Goal: Task Accomplishment & Management: Manage account settings

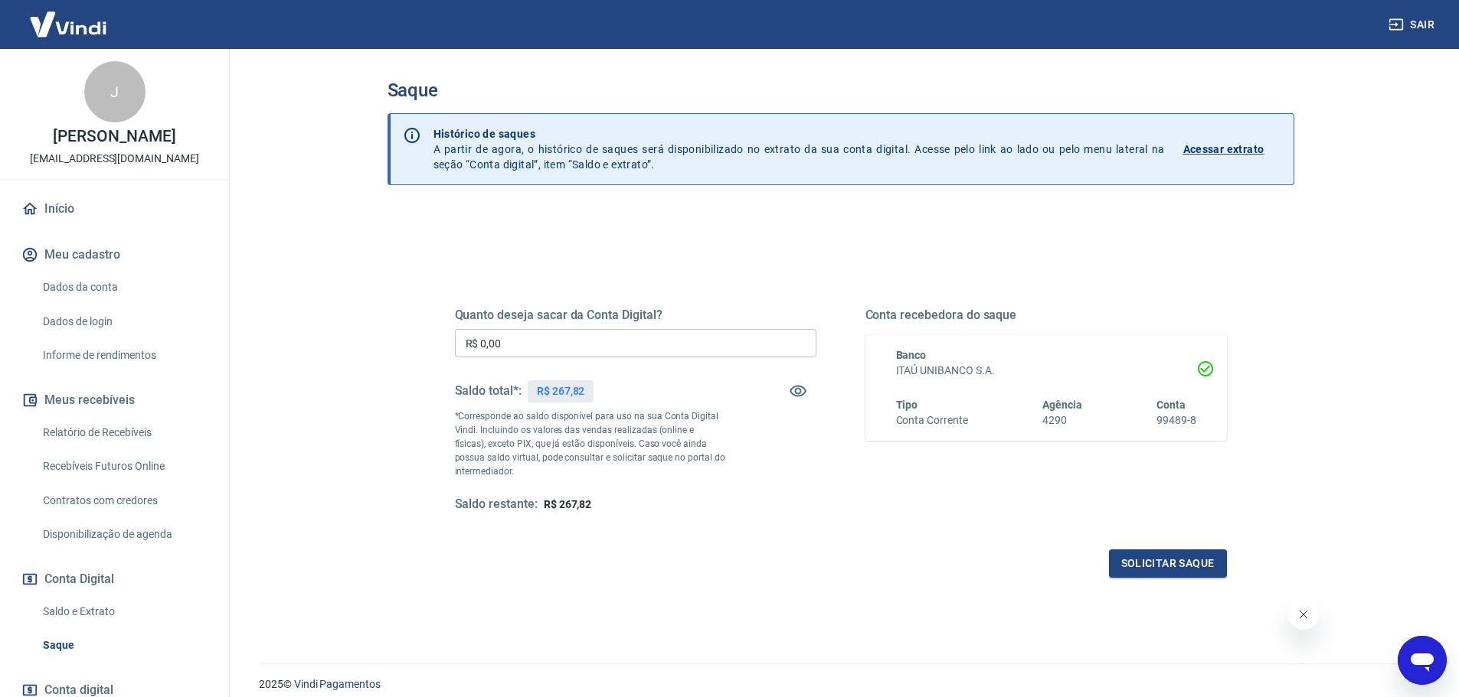
click at [522, 348] on input "R$ 0,00" at bounding box center [635, 343] width 361 height 28
click at [537, 342] on input "R$ 0,00" at bounding box center [635, 343] width 361 height 28
type input "R$ 198,00"
click at [1155, 562] on button "Solicitar saque" at bounding box center [1168, 564] width 118 height 28
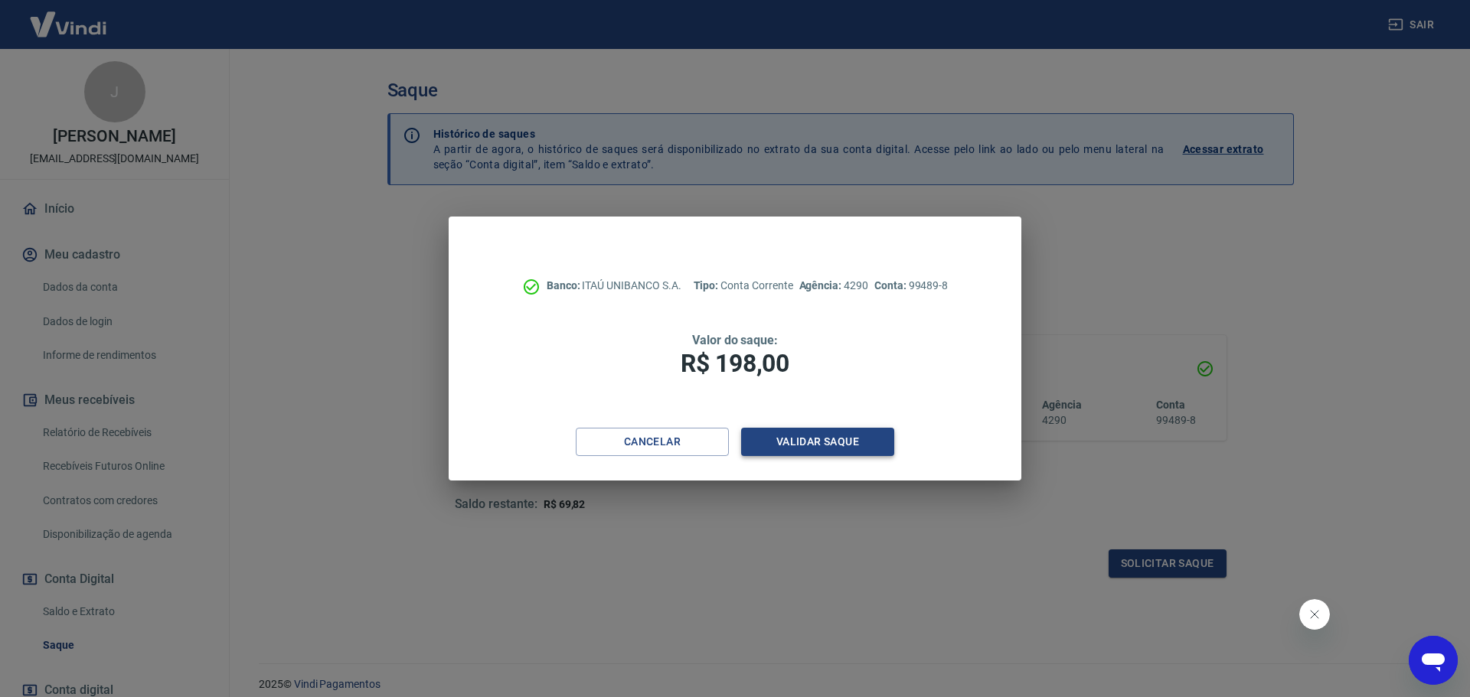
click at [779, 448] on button "Validar saque" at bounding box center [817, 442] width 153 height 28
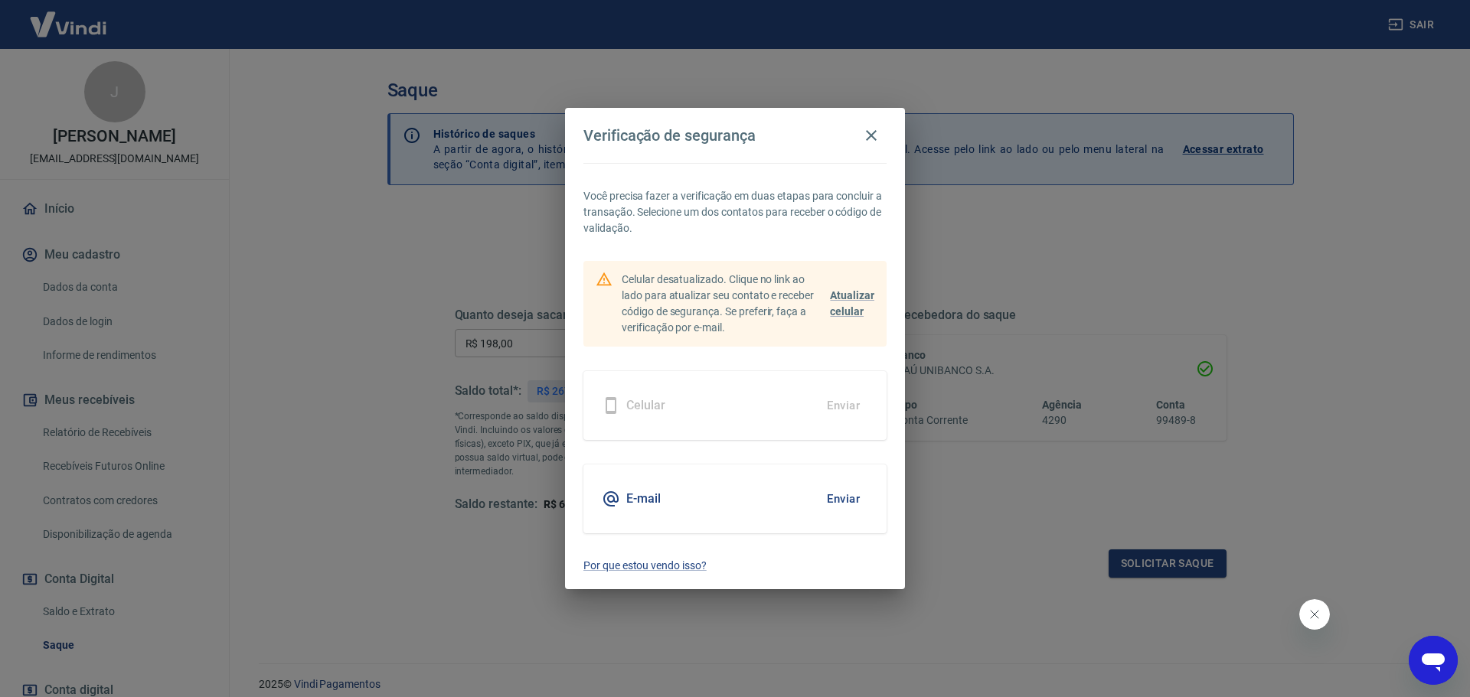
click at [701, 502] on div "E-mail Enviar" at bounding box center [734, 499] width 303 height 69
click at [852, 495] on button "Enviar" at bounding box center [843, 499] width 50 height 32
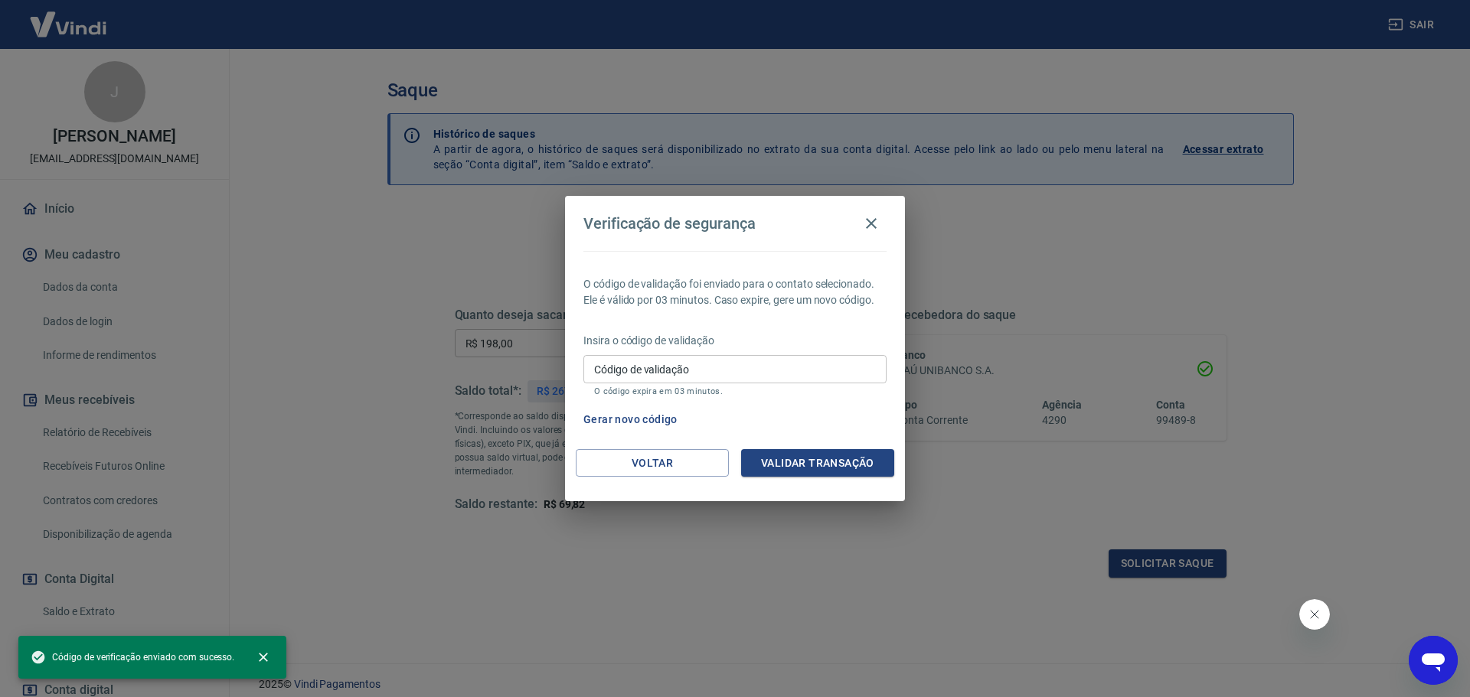
click at [700, 372] on input "Código de validação" at bounding box center [734, 369] width 303 height 28
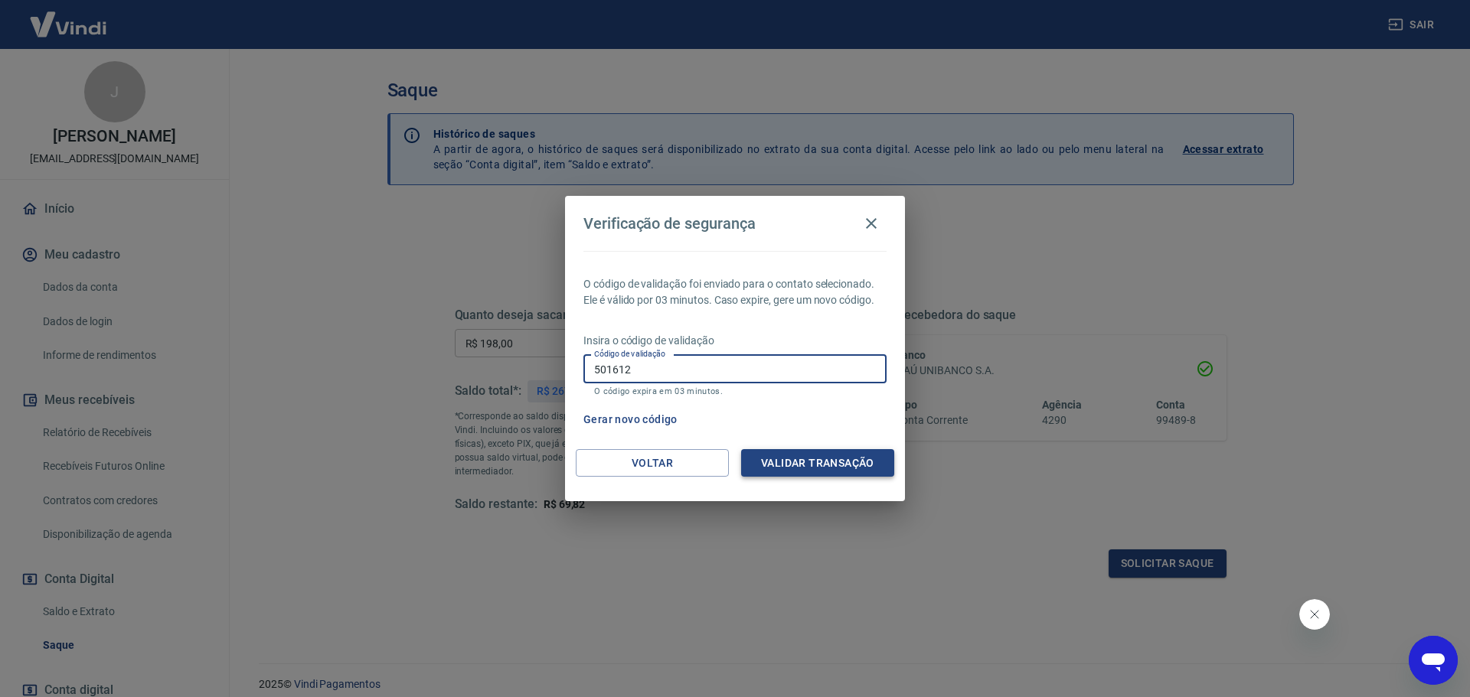
type input "501612"
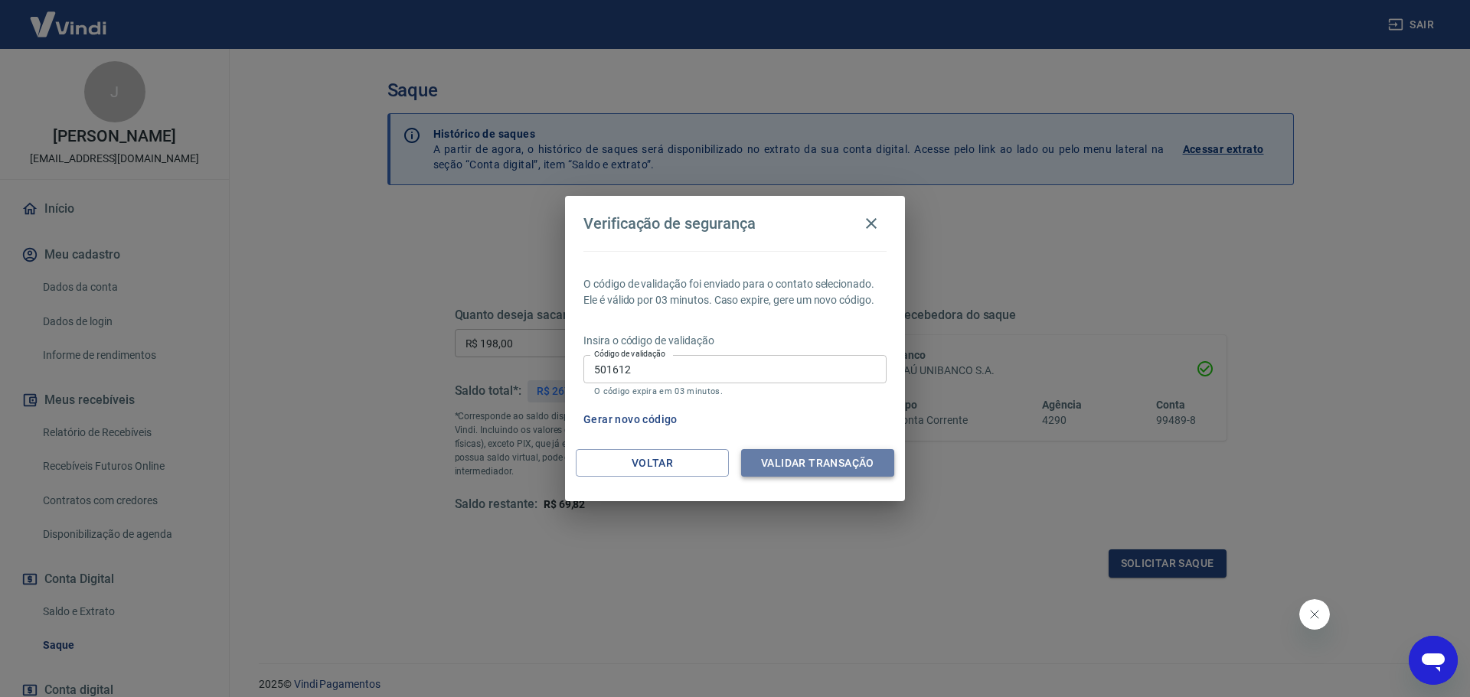
click at [793, 452] on button "Validar transação" at bounding box center [817, 463] width 153 height 28
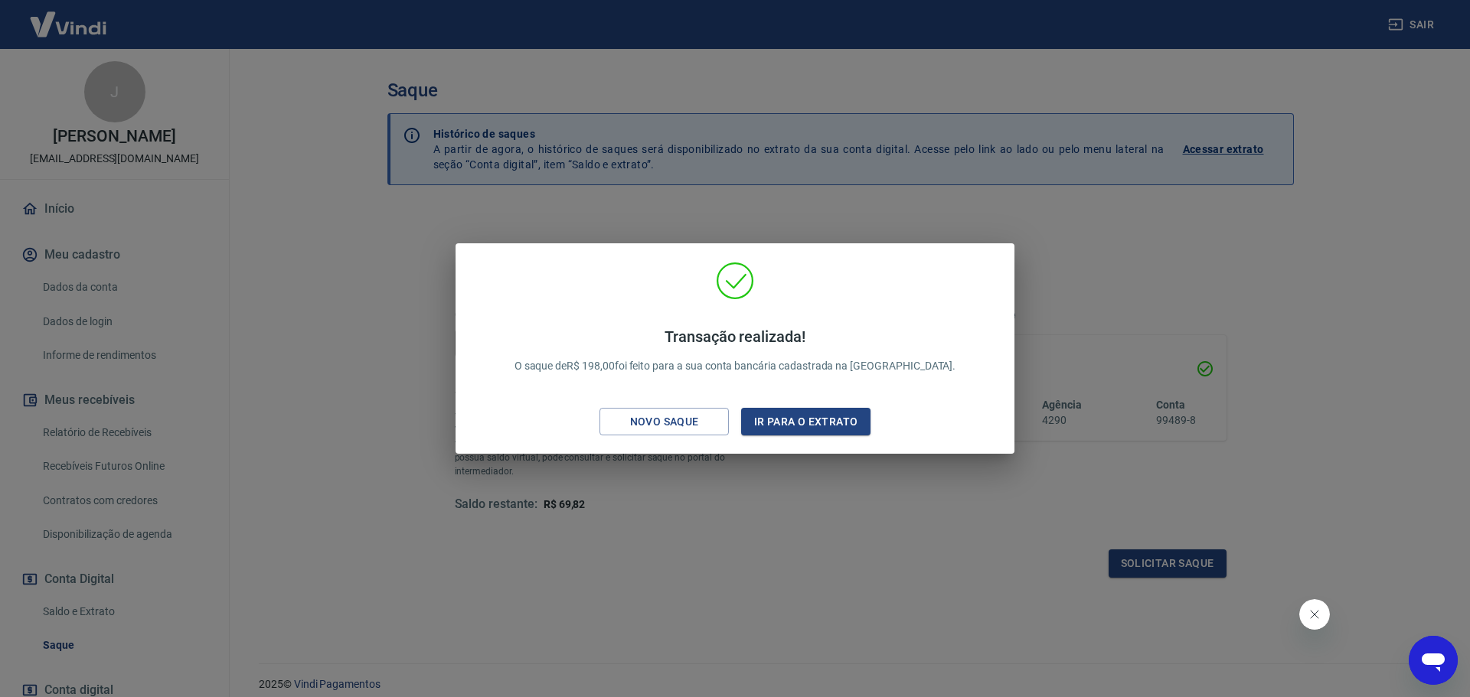
click at [648, 217] on div "Transação realizada! O saque de R$ 198,00 foi feito para a sua conta bancária c…" at bounding box center [735, 348] width 1470 height 697
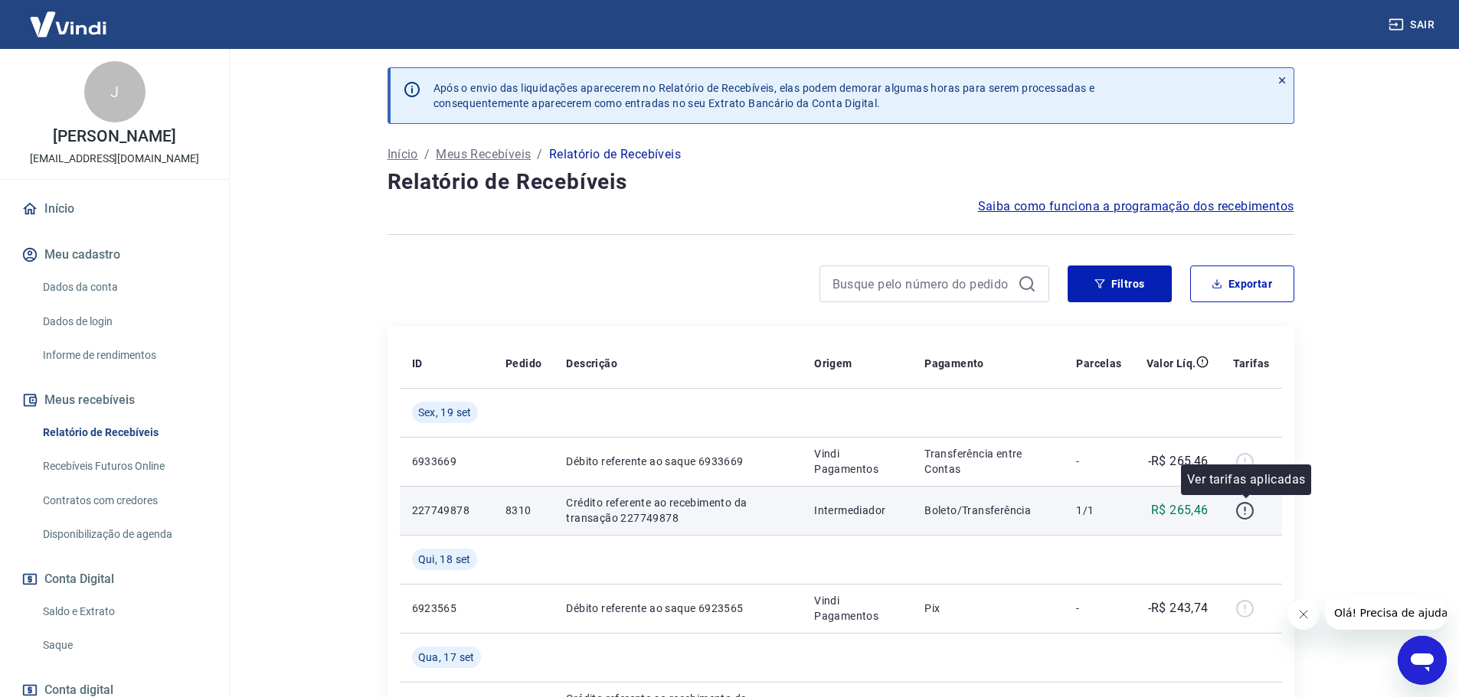
click at [1245, 510] on icon "button" at bounding box center [1244, 510] width 19 height 19
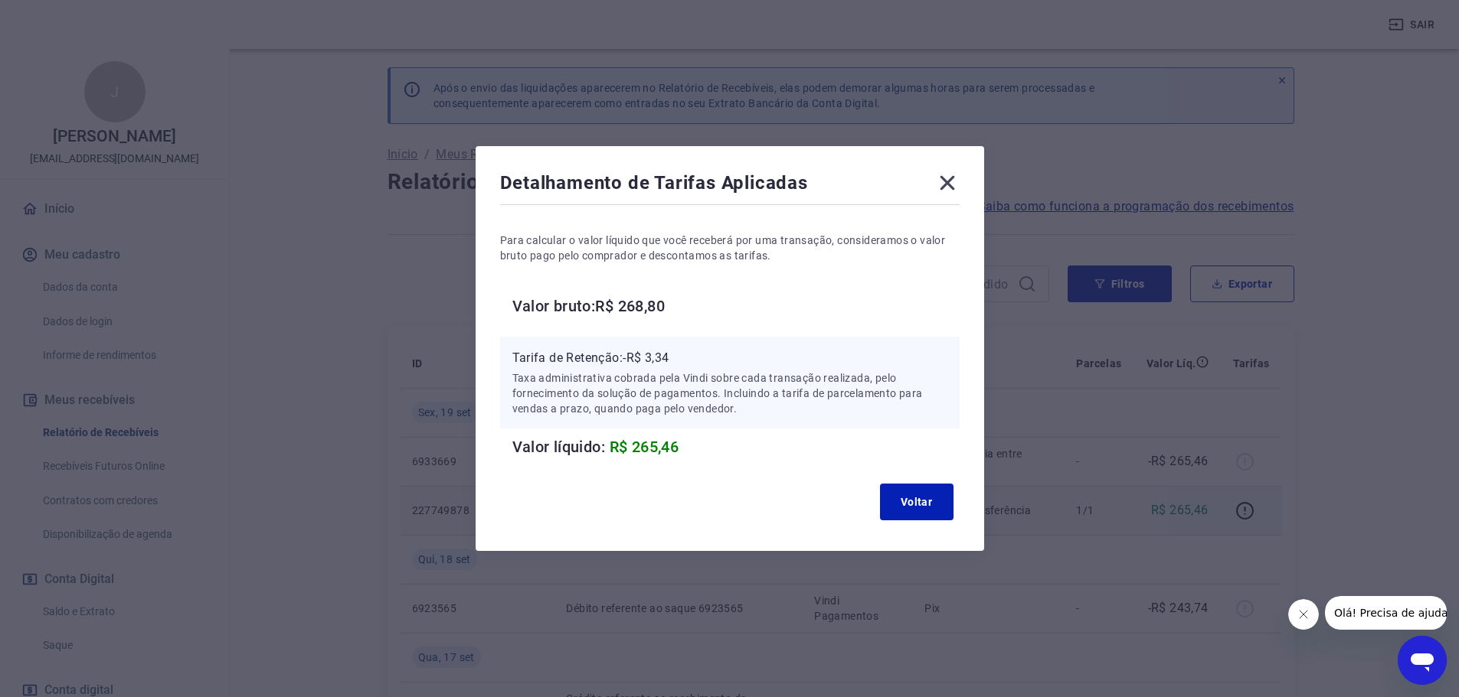
click at [948, 180] on icon at bounding box center [946, 183] width 15 height 15
